Goal: Transaction & Acquisition: Purchase product/service

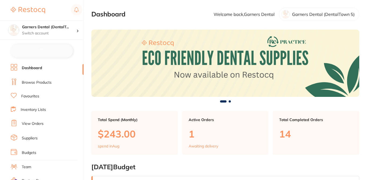
checkbox input "false"
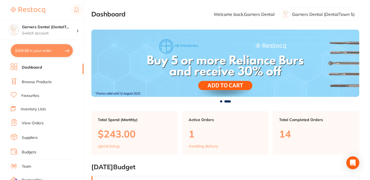
click at [47, 82] on link "Browse Products" at bounding box center [37, 81] width 30 height 5
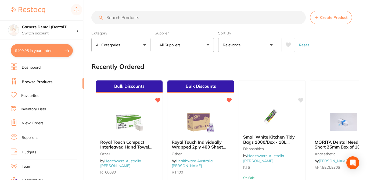
click at [136, 17] on input "search" at bounding box center [198, 17] width 215 height 13
click at [126, 17] on input "search" at bounding box center [198, 17] width 215 height 13
paste input "RT66080"
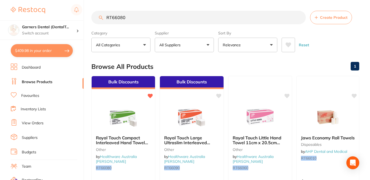
click at [206, 66] on div "Browse All Products 1" at bounding box center [225, 67] width 268 height 18
drag, startPoint x: 127, startPoint y: 8, endPoint x: 95, endPoint y: 4, distance: 32.3
click at [95, 4] on main "RT66080 Create Product Category All Categories All Categories disposables other…" at bounding box center [230, 129] width 279 height 258
paste input "40"
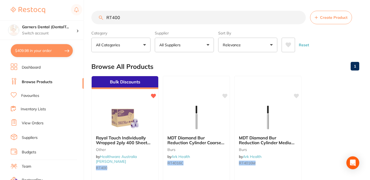
click at [238, 60] on div "Browse All Products 1" at bounding box center [225, 67] width 268 height 18
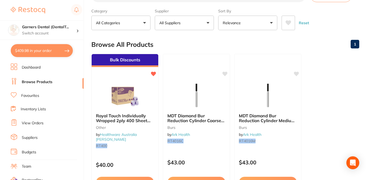
scroll to position [32, 0]
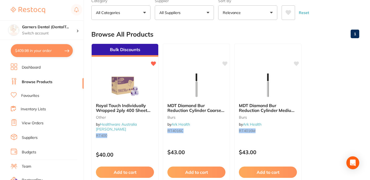
click at [163, 24] on main "RT400 Create Product Category All Categories All Categories burs other Clear Ca…" at bounding box center [230, 97] width 279 height 258
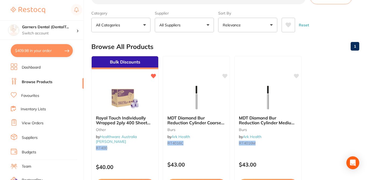
scroll to position [11, 0]
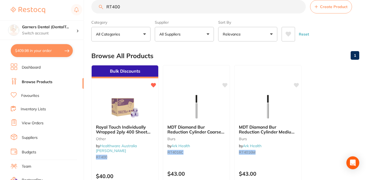
drag, startPoint x: 124, startPoint y: 6, endPoint x: 97, endPoint y: 6, distance: 26.9
click at [97, 6] on input "RT400" at bounding box center [198, 6] width 215 height 13
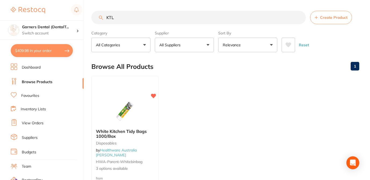
click at [188, 86] on ul "White Kitchen Tidy Bags 1000/Box Disposables by Healthware Australia [PERSON_NA…" at bounding box center [225, 153] width 268 height 155
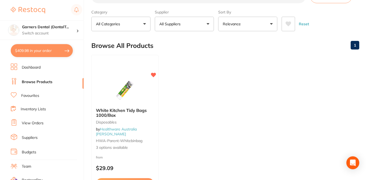
scroll to position [22, 0]
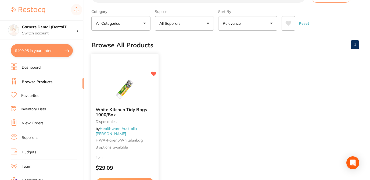
click at [142, 158] on div "from $29.09" at bounding box center [124, 163] width 67 height 19
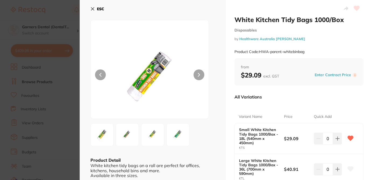
click at [91, 8] on icon at bounding box center [92, 9] width 4 height 4
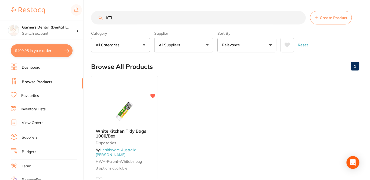
scroll to position [22, 0]
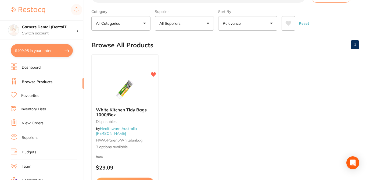
click at [126, 9] on label "Category" at bounding box center [120, 11] width 59 height 5
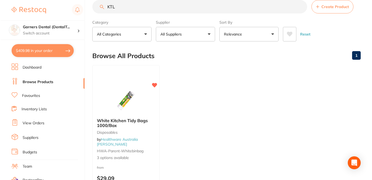
scroll to position [0, 0]
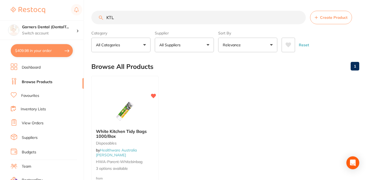
drag, startPoint x: 108, startPoint y: 19, endPoint x: 92, endPoint y: 16, distance: 16.1
click at [92, 16] on input "KTL" at bounding box center [198, 17] width 215 height 13
paste input "RT400"
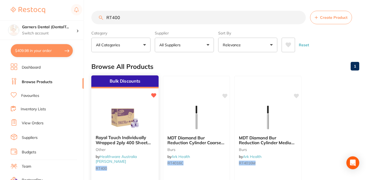
click at [141, 167] on div "Royal Touch Individually Wrapped 2ply 400 Sheet Toilet Rolls 48/Carton other by…" at bounding box center [124, 154] width 67 height 46
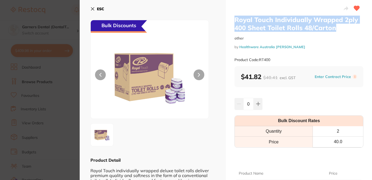
drag, startPoint x: 339, startPoint y: 30, endPoint x: 235, endPoint y: 18, distance: 104.7
click at [235, 18] on h2 "Royal Touch Individually Wrapped 2ply 400 Sheet Toilet Rolls 48/Carton" at bounding box center [298, 24] width 129 height 16
copy h2 "Royal Touch Individually Wrapped 2ply 400 Sheet Toilet Rolls 48/Carton"
click at [71, 6] on section "Royal Touch Individually Wrapped 2ply 400 Sheet Toilet Rolls 48/Carton other by…" at bounding box center [186, 90] width 372 height 180
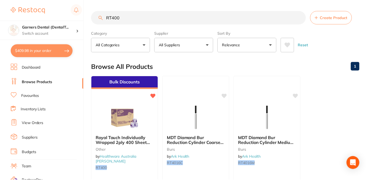
scroll to position [0, 0]
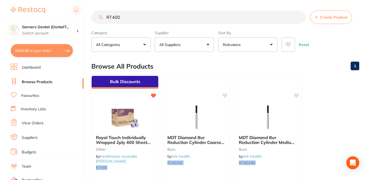
drag, startPoint x: 125, startPoint y: 17, endPoint x: 95, endPoint y: 16, distance: 30.7
click at [95, 16] on input "RT400" at bounding box center [198, 16] width 215 height 13
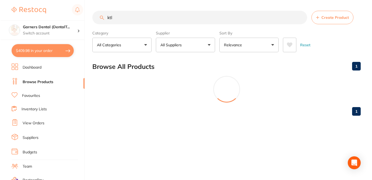
scroll to position [0, 0]
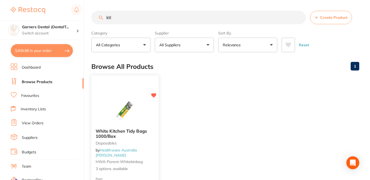
click at [155, 119] on div at bounding box center [124, 110] width 67 height 27
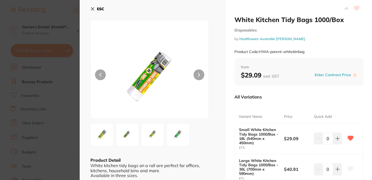
click at [295, 94] on div "All Variations" at bounding box center [298, 97] width 129 height 14
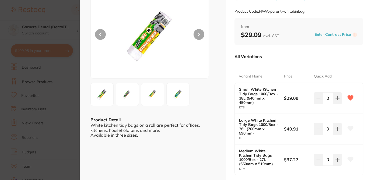
scroll to position [54, 0]
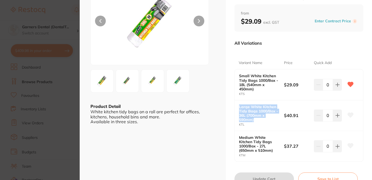
drag, startPoint x: 256, startPoint y: 120, endPoint x: 237, endPoint y: 105, distance: 24.7
click at [237, 105] on div "Large White Kitchen Tidy Bags 1000/Box - 36L (700mm x 590mm) KTL $40.91 0" at bounding box center [298, 115] width 128 height 31
copy b "Large White Kitchen Tidy Bags 1000/Box - 36L (700mm x 590mm)"
click at [69, 13] on section "White Kitchen Tidy Bags 1000/Box Disposables by Healthware Australia [PERSON_NA…" at bounding box center [186, 90] width 372 height 180
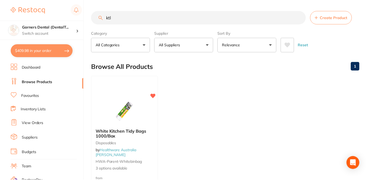
scroll to position [0, 0]
drag, startPoint x: 120, startPoint y: 17, endPoint x: 90, endPoint y: 17, distance: 29.9
click at [90, 17] on div "$409.98 Garners Dental (DentalT... Switch account Garners Dental (DentalTown 5)…" at bounding box center [185, 90] width 370 height 180
paste input "RT66080"
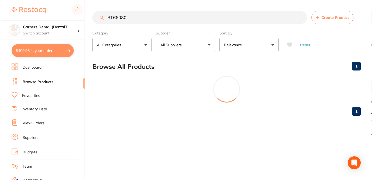
scroll to position [0, 0]
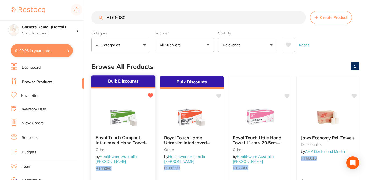
click at [145, 114] on div at bounding box center [123, 117] width 64 height 27
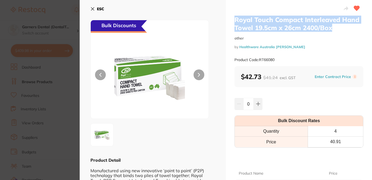
drag, startPoint x: 276, startPoint y: 24, endPoint x: 226, endPoint y: 21, distance: 50.7
click at [226, 21] on div "Royal Touch Compact Interleaved Hand Towel 19.5cm x 26cm 2400/Box other by Heal…" at bounding box center [299, 118] width 146 height 237
copy h2 "Royal Touch Compact Interleaved Hand Towel 19.5cm x 26cm 2400/Box"
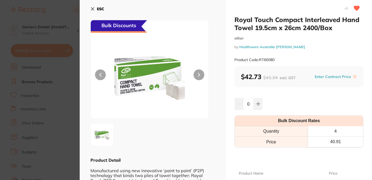
click at [227, 48] on div "Royal Touch Compact Interleaved Hand Towel 19.5cm x 26cm 2400/Box other by Heal…" at bounding box center [299, 118] width 146 height 237
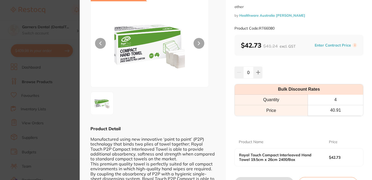
scroll to position [32, 0]
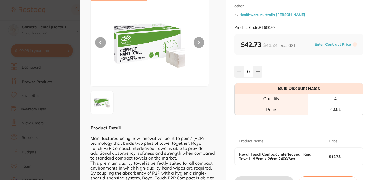
click at [61, 13] on section "Royal Touch Compact Interleaved Hand Towel 19.5cm x 26cm 2400/Box other by Heal…" at bounding box center [186, 90] width 372 height 180
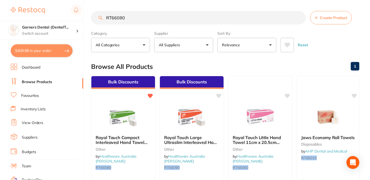
scroll to position [0, 0]
click at [191, 63] on div "Browse All Products 1" at bounding box center [225, 66] width 268 height 18
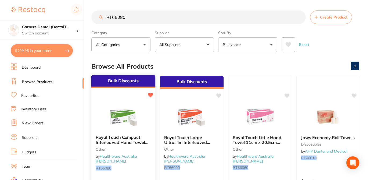
click at [141, 166] on div "Royal Touch Compact Interleaved Hand Towel 19.5cm x 26cm 2400/Box other by Heal…" at bounding box center [123, 153] width 64 height 46
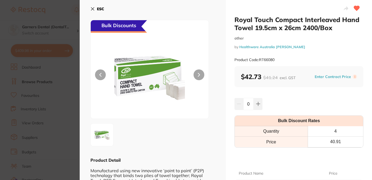
click at [279, 100] on div "0" at bounding box center [298, 104] width 129 height 12
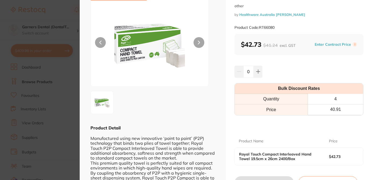
scroll to position [43, 0]
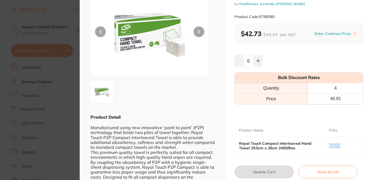
drag, startPoint x: 343, startPoint y: 146, endPoint x: 325, endPoint y: 146, distance: 18.0
click at [325, 146] on div "Royal Touch Compact Interleaved Hand Towel 19.5cm x 26cm 2400/Box $42.73" at bounding box center [298, 145] width 128 height 17
copy div "$42.73"
click at [61, 12] on section "Royal Touch Compact Interleaved Hand Towel 19.5cm x 26cm 2400/Box other by Heal…" at bounding box center [186, 90] width 372 height 180
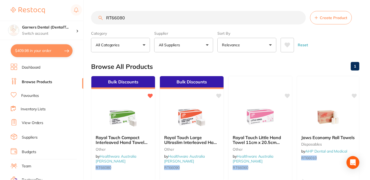
scroll to position [0, 0]
drag, startPoint x: 128, startPoint y: 19, endPoint x: 98, endPoint y: 17, distance: 29.9
click at [98, 17] on input "RT66080" at bounding box center [198, 16] width 215 height 13
paste input "40"
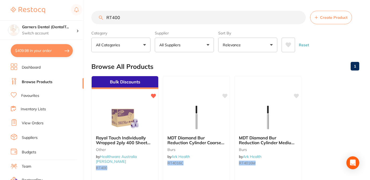
click at [191, 60] on div "Browse All Products 1" at bounding box center [225, 67] width 268 height 18
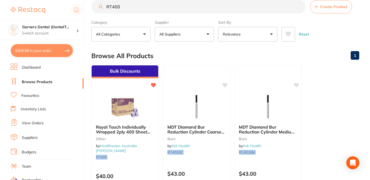
scroll to position [22, 0]
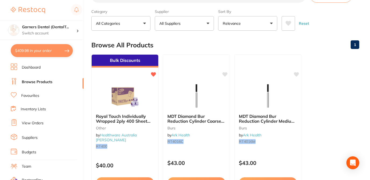
click at [129, 10] on label "Category" at bounding box center [120, 11] width 59 height 5
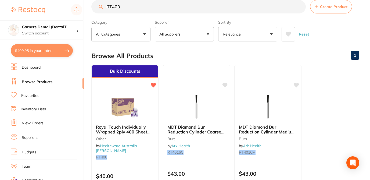
drag, startPoint x: 123, startPoint y: 7, endPoint x: 86, endPoint y: 6, distance: 37.1
click at [86, 6] on div "$409.98 Garners Dental (DentalT... Switch account Garners Dental (DentalTown 5)…" at bounding box center [185, 79] width 370 height 180
paste input "KTL"
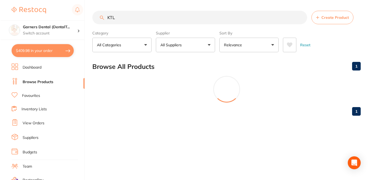
scroll to position [0, 0]
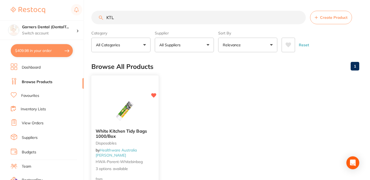
type input "KTL"
click at [153, 138] on b "White Kitchen Tidy Bags 1000/Box" at bounding box center [125, 134] width 59 height 10
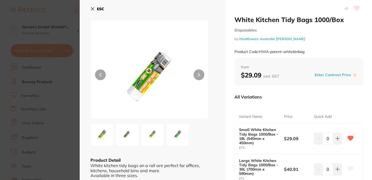
click at [272, 98] on div "All Variations" at bounding box center [298, 97] width 129 height 14
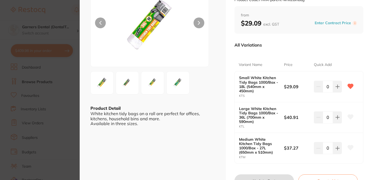
scroll to position [54, 0]
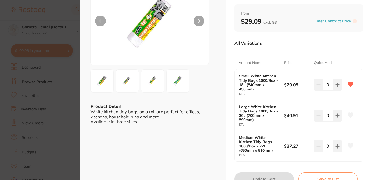
click at [350, 114] on icon at bounding box center [350, 115] width 6 height 5
click at [63, 13] on section "White Kitchen Tidy Bags 1000/Box Disposables by Healthware Australia [PERSON_NA…" at bounding box center [186, 90] width 372 height 180
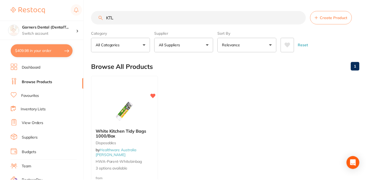
scroll to position [11, 0]
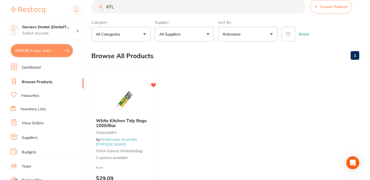
checkbox input "true"
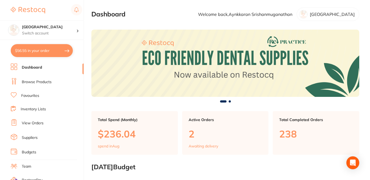
click at [56, 51] on button "$56.55 in your order" at bounding box center [42, 50] width 62 height 13
checkbox input "true"
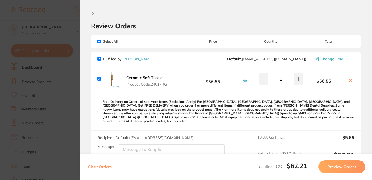
click at [212, 13] on div "Review Orders" at bounding box center [225, 20] width 269 height 19
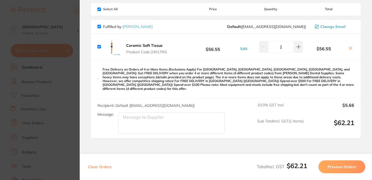
scroll to position [22, 0]
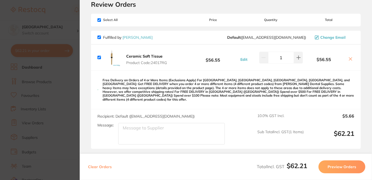
click at [60, 23] on section "Update RRP Set your pre negotiated price for this item. Item Agreed RRP (excl. …" at bounding box center [186, 90] width 372 height 180
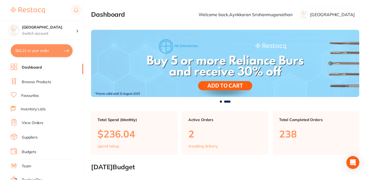
scroll to position [11, 0]
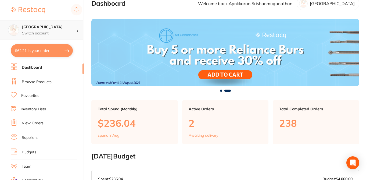
drag, startPoint x: 67, startPoint y: 27, endPoint x: 22, endPoint y: 28, distance: 44.6
click at [22, 28] on h4 "Lakes Boulevard Dental" at bounding box center [49, 26] width 54 height 5
copy h4 "Lakes Boulevard Dental"
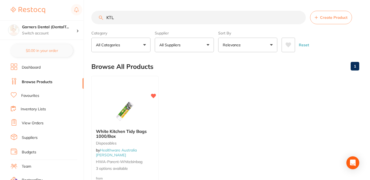
click at [37, 121] on link "View Orders" at bounding box center [33, 122] width 22 height 5
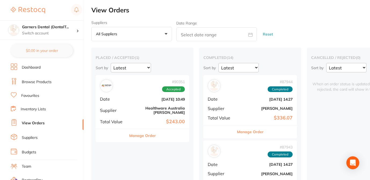
click at [147, 130] on button "Manage Order" at bounding box center [142, 135] width 27 height 13
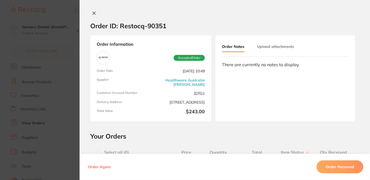
click at [193, 129] on div "Order ID: Restocq- 90351 Order Information Accepted Order Order Date [DATE] 10:…" at bounding box center [225, 95] width 291 height 169
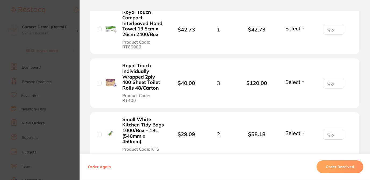
scroll to position [194, 0]
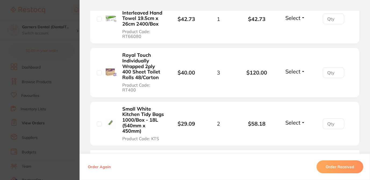
click at [67, 81] on section "Order ID: Restocq- 90351 Order Information Accepted Order Order Date Aug 15 202…" at bounding box center [185, 90] width 370 height 180
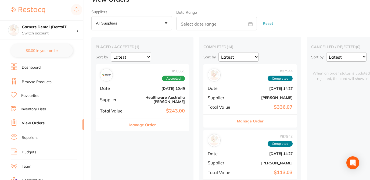
click at [146, 121] on button "Manage Order" at bounding box center [142, 124] width 27 height 13
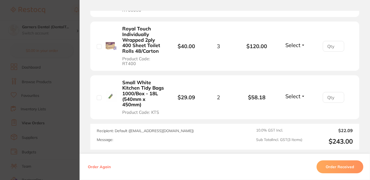
scroll to position [221, 0]
